Goal: Task Accomplishment & Management: Use online tool/utility

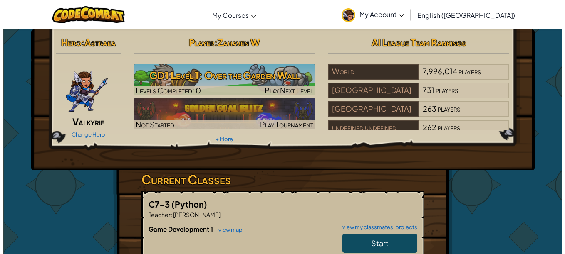
scroll to position [15, 0]
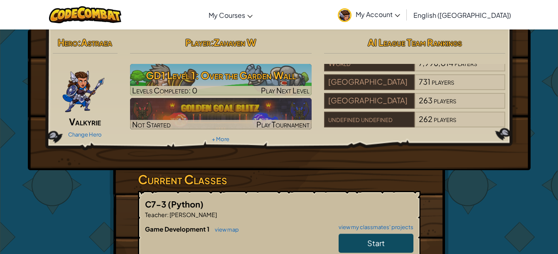
click at [74, 124] on span "Valkyrie" at bounding box center [85, 122] width 32 height 12
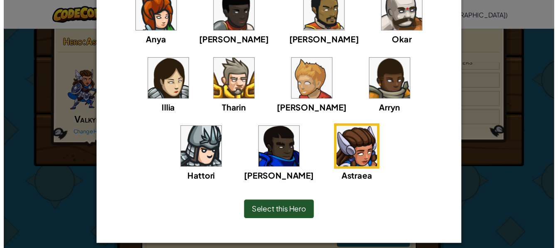
scroll to position [98, 0]
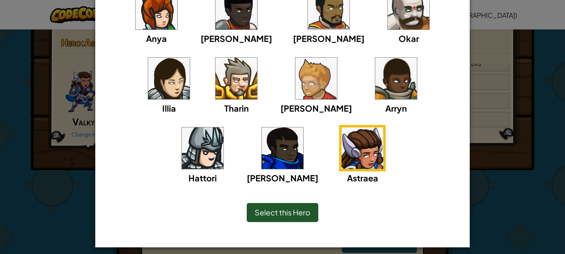
click at [266, 219] on div "Select this Hero" at bounding box center [283, 212] width 72 height 19
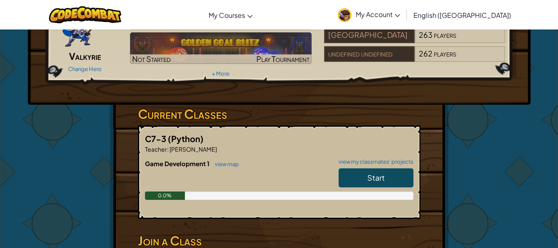
scroll to position [66, 0]
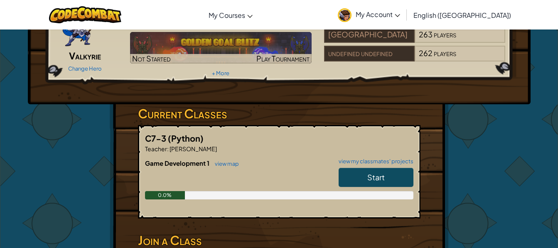
click at [388, 185] on link "Start" at bounding box center [376, 177] width 75 height 19
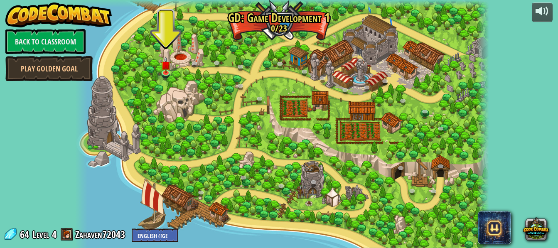
click at [160, 69] on div at bounding box center [282, 127] width 414 height 254
click at [160, 70] on link at bounding box center [167, 72] width 17 height 17
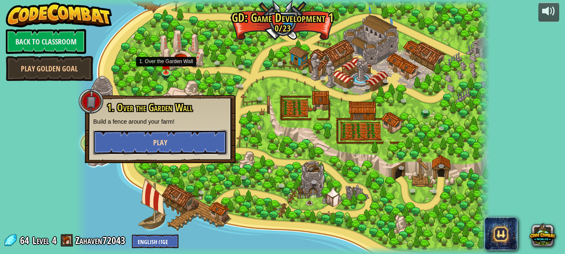
click at [126, 146] on button "Play" at bounding box center [160, 142] width 134 height 25
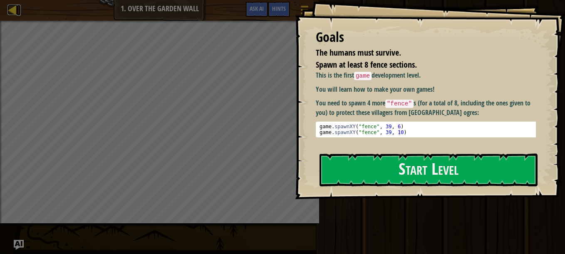
click at [15, 10] on div at bounding box center [12, 10] width 10 height 10
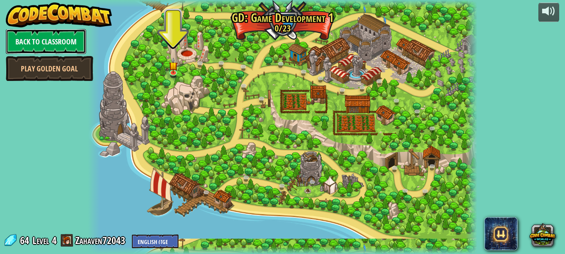
click at [22, 38] on link "Back to Classroom" at bounding box center [46, 41] width 80 height 25
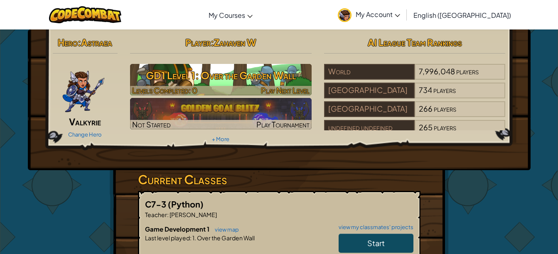
click at [151, 72] on h3 "GD1 Level 1: Over the Garden Wall" at bounding box center [221, 75] width 182 height 19
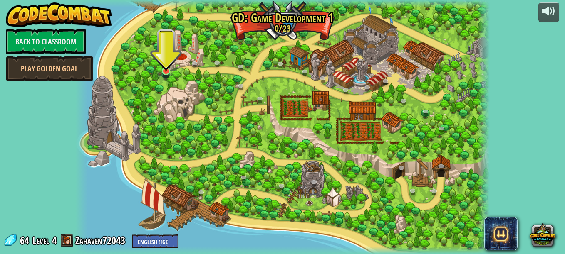
click at [163, 62] on img at bounding box center [166, 60] width 10 height 22
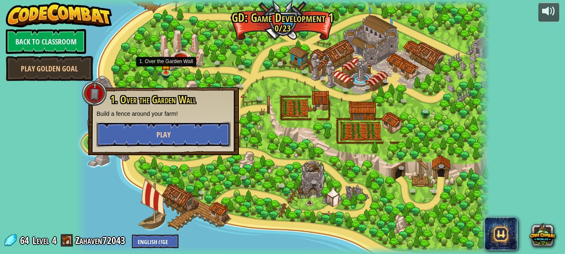
click at [123, 131] on button "Play" at bounding box center [163, 134] width 134 height 25
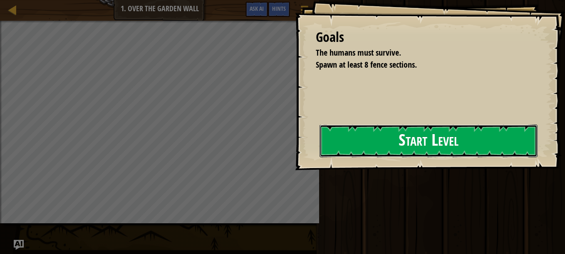
click at [419, 137] on button "Start Level" at bounding box center [428, 141] width 218 height 33
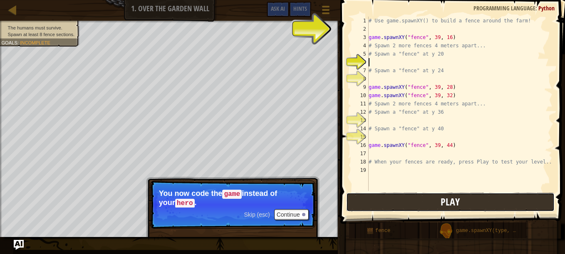
click at [491, 206] on button "Play" at bounding box center [450, 202] width 208 height 19
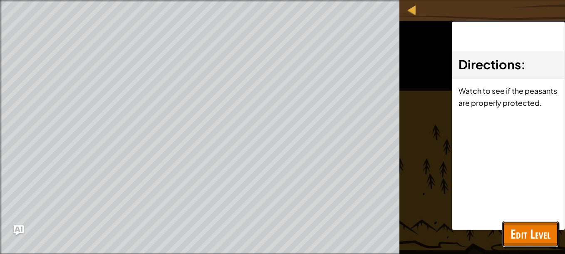
click at [532, 230] on span "Edit Level" at bounding box center [530, 234] width 40 height 17
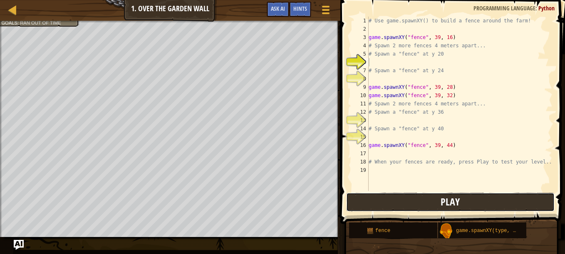
click at [497, 203] on button "Play" at bounding box center [450, 202] width 208 height 19
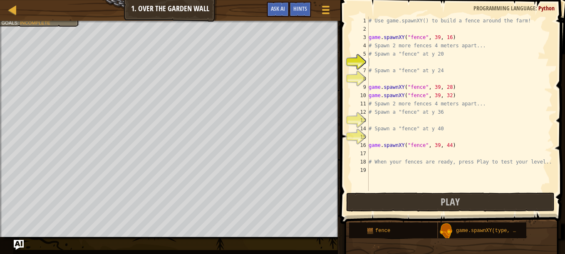
type textarea "# Spawn a "fence" at y 20"
click at [373, 58] on div "# Use game.spawnXY() to build a fence around the farm! game . spawnXY ( "fence"…" at bounding box center [459, 112] width 185 height 191
click at [373, 64] on div "# Use game.spawnXY() to build a fence around the farm! game . spawnXY ( "fence"…" at bounding box center [459, 112] width 185 height 191
click at [12, 11] on div at bounding box center [12, 10] width 10 height 10
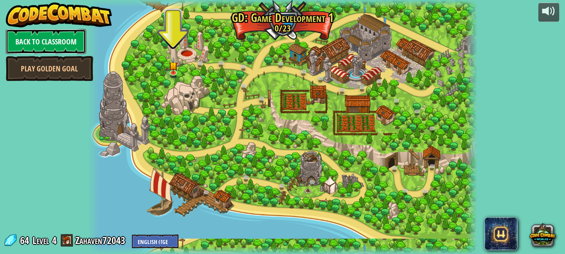
click at [32, 45] on link "Back to Classroom" at bounding box center [46, 41] width 80 height 25
